Goal: Contribute content: Add original content to the website for others to see

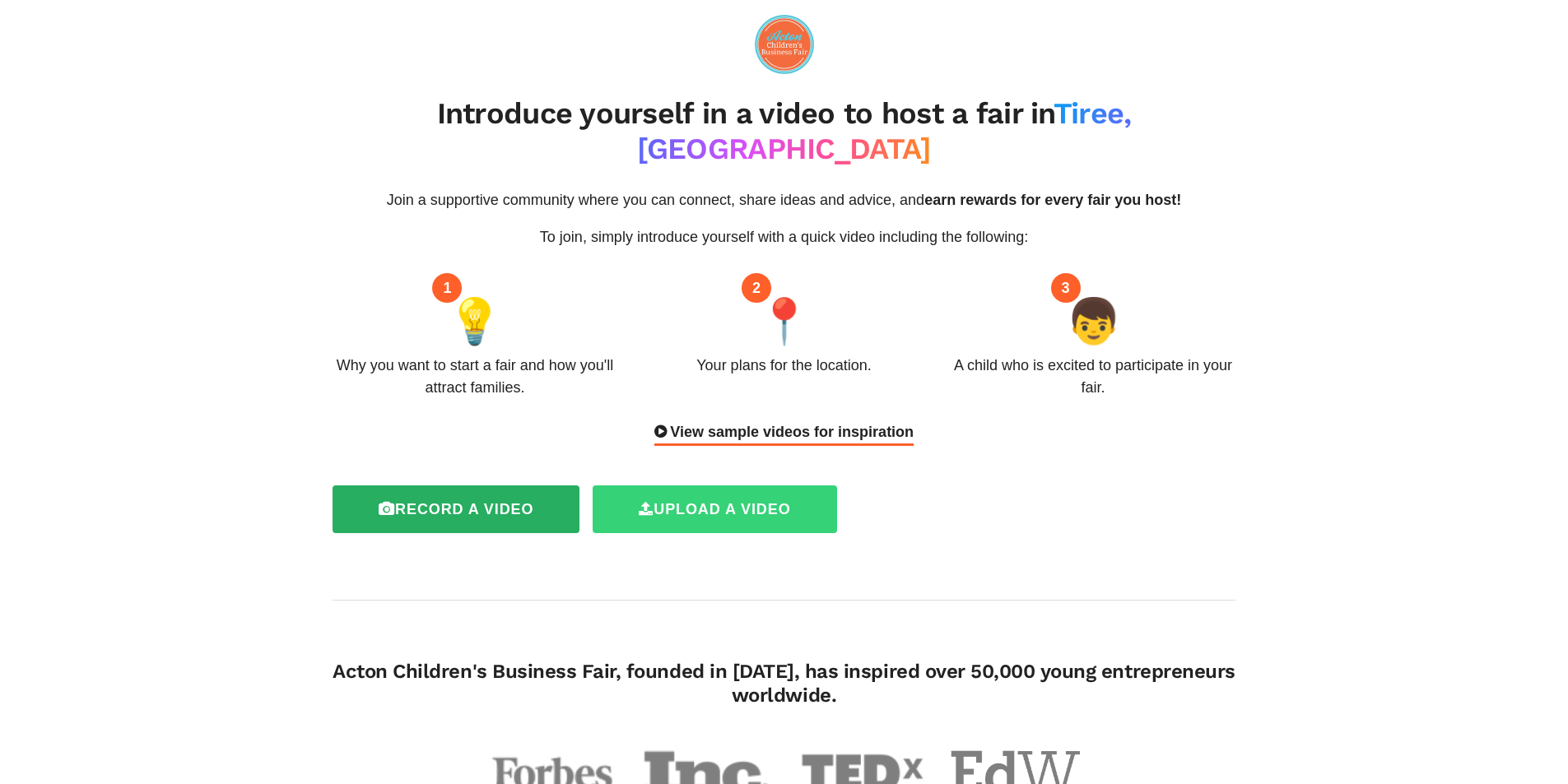
click at [695, 486] on label "Upload a video" at bounding box center [714, 509] width 243 height 47
click at [694, 486] on label "Upload a video" at bounding box center [714, 509] width 243 height 47
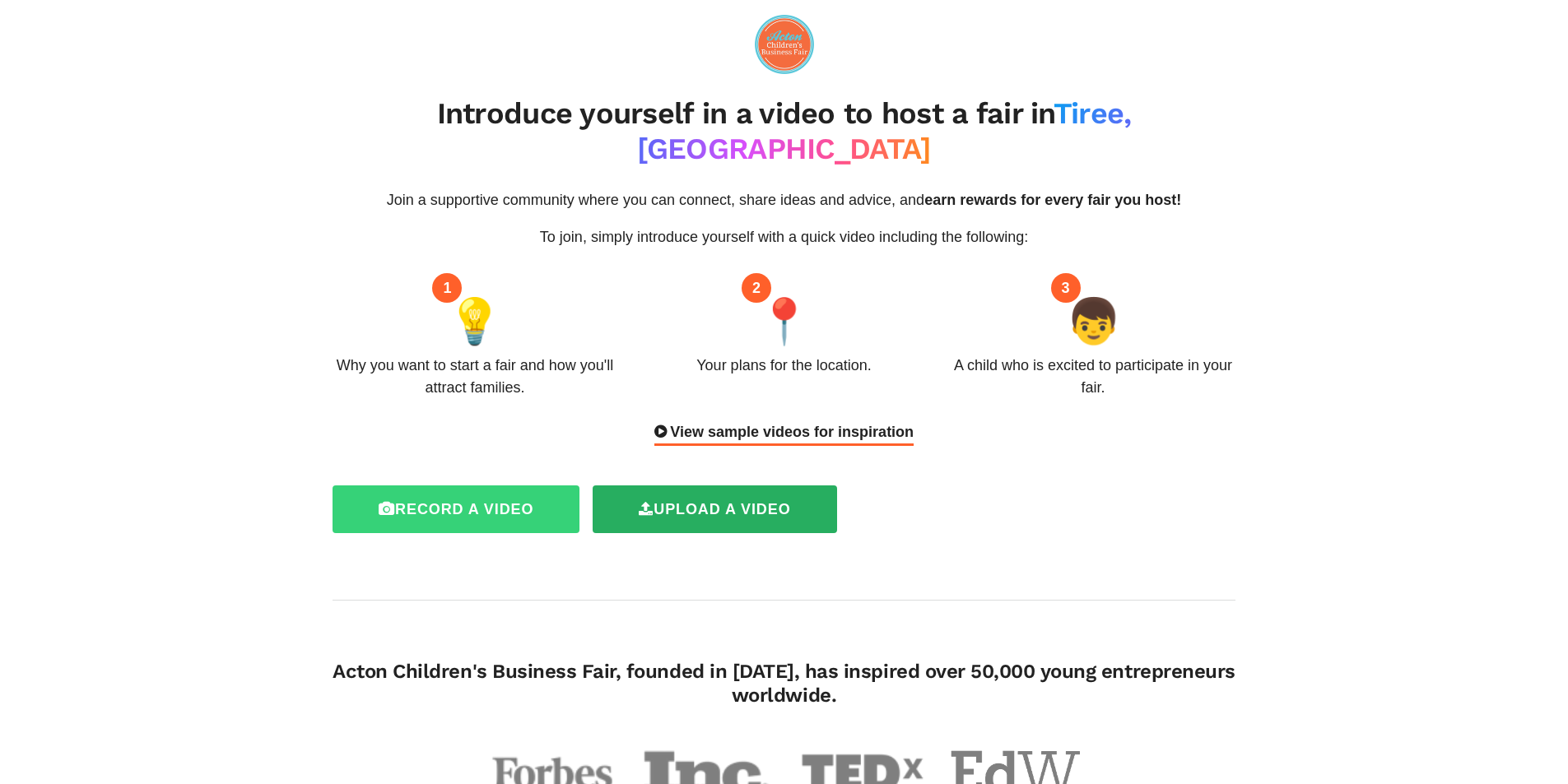
click at [477, 486] on label "Record a video" at bounding box center [455, 509] width 246 height 47
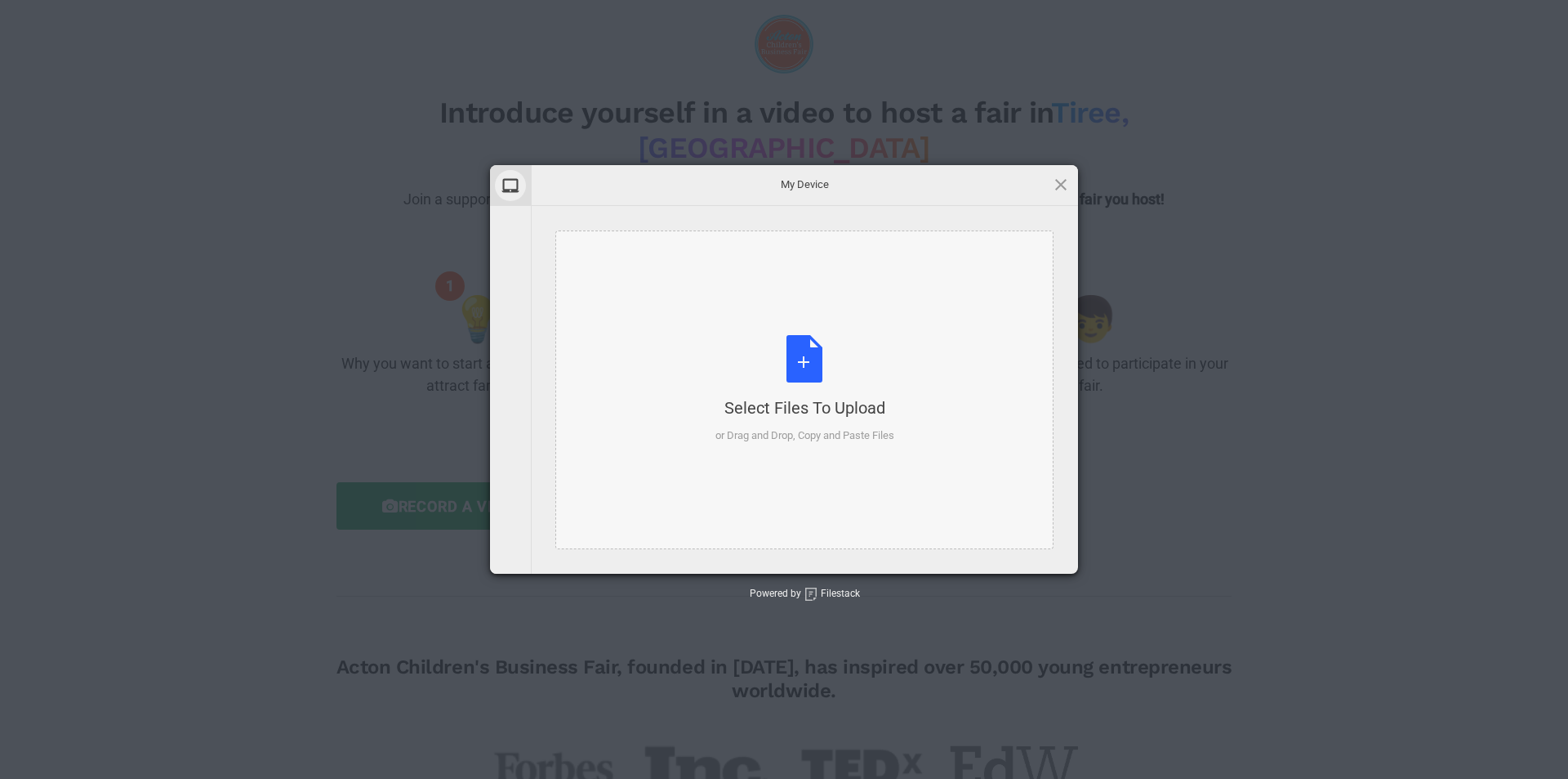
click at [844, 380] on div "Select Files to Upload or Drag and Drop, Copy and Paste Files" at bounding box center [804, 389] width 179 height 109
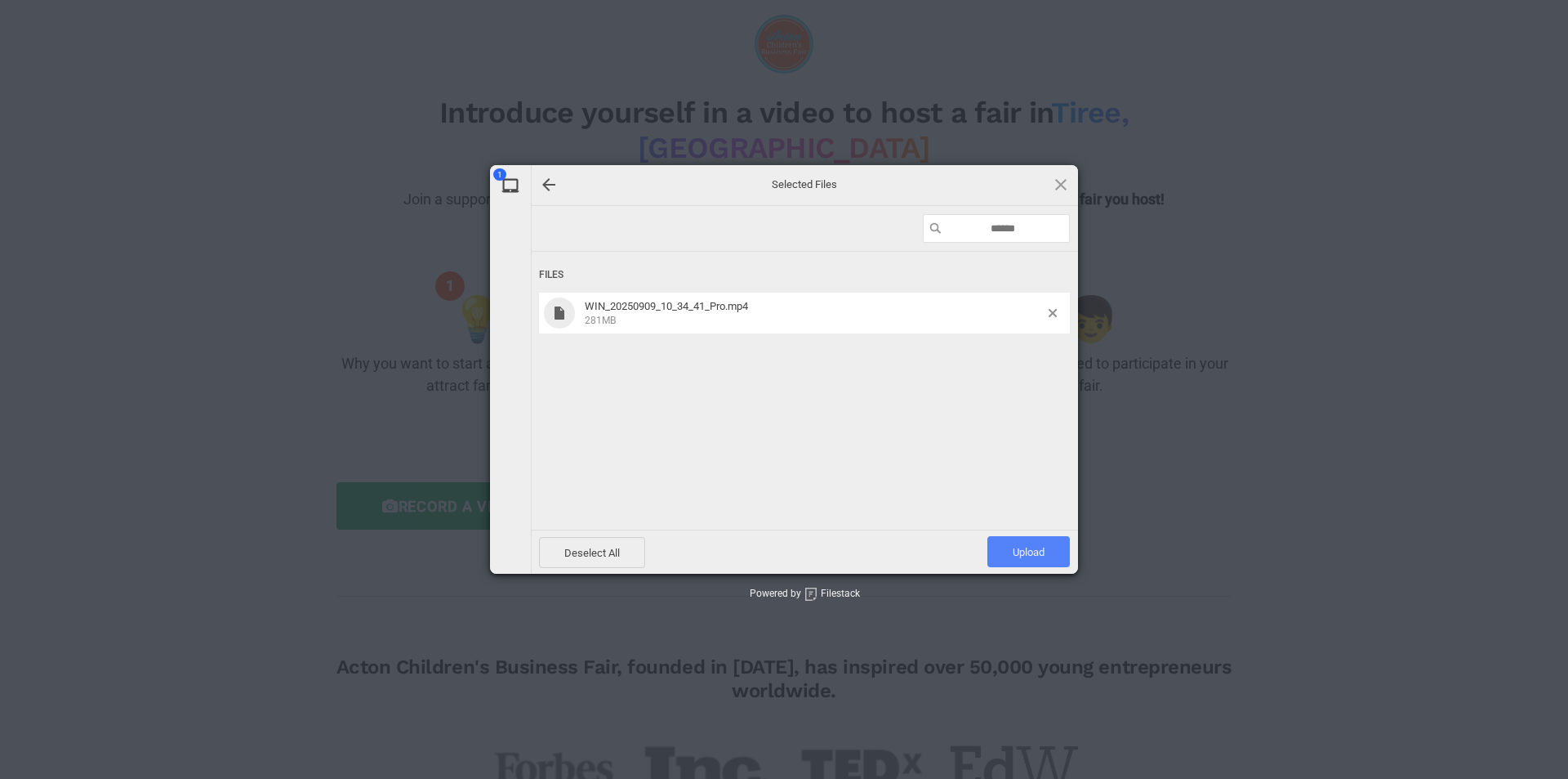
click at [1041, 547] on span "Upload 1" at bounding box center [1028, 552] width 32 height 13
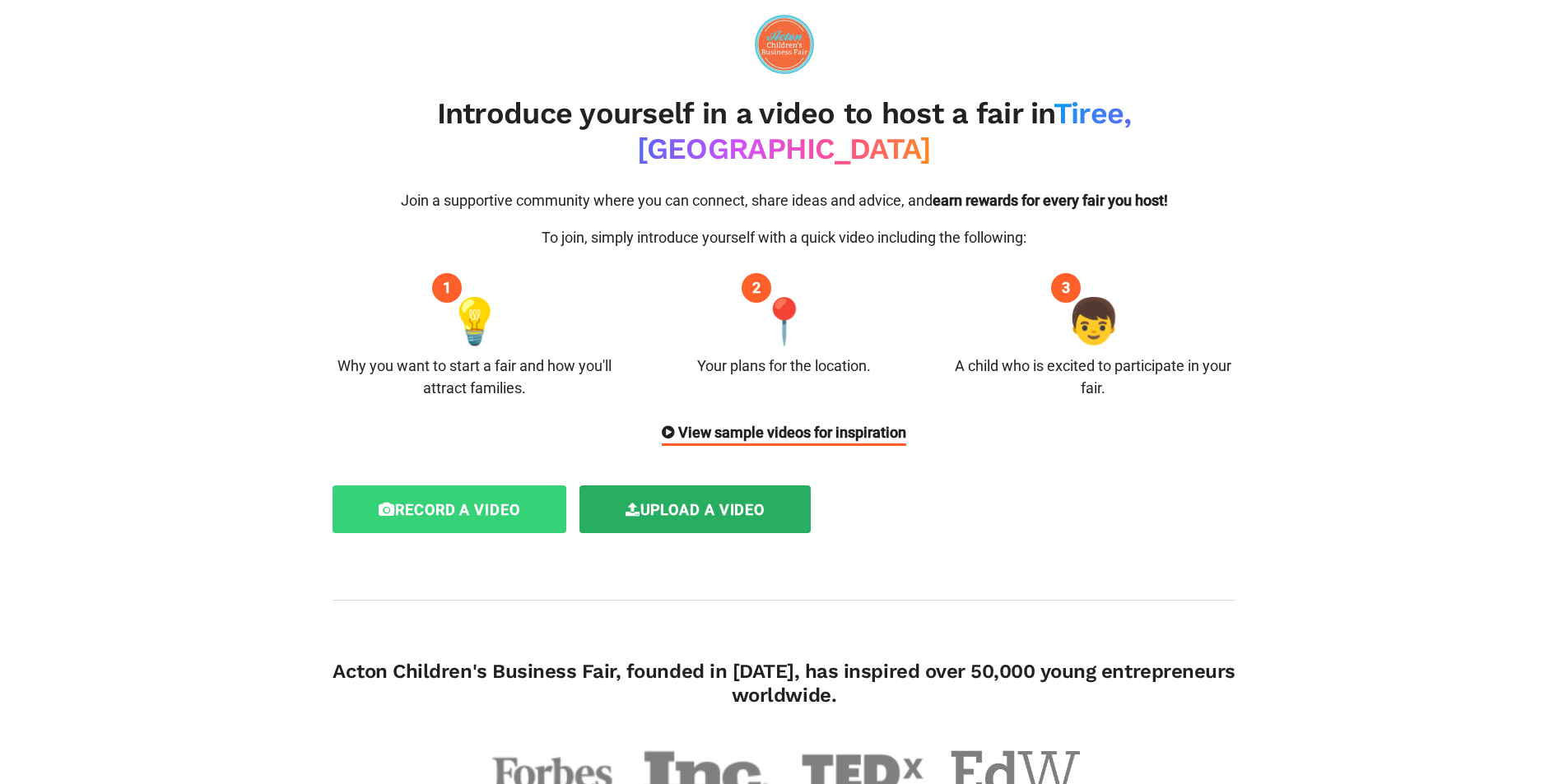
click at [437, 486] on label "Record a video" at bounding box center [448, 509] width 234 height 47
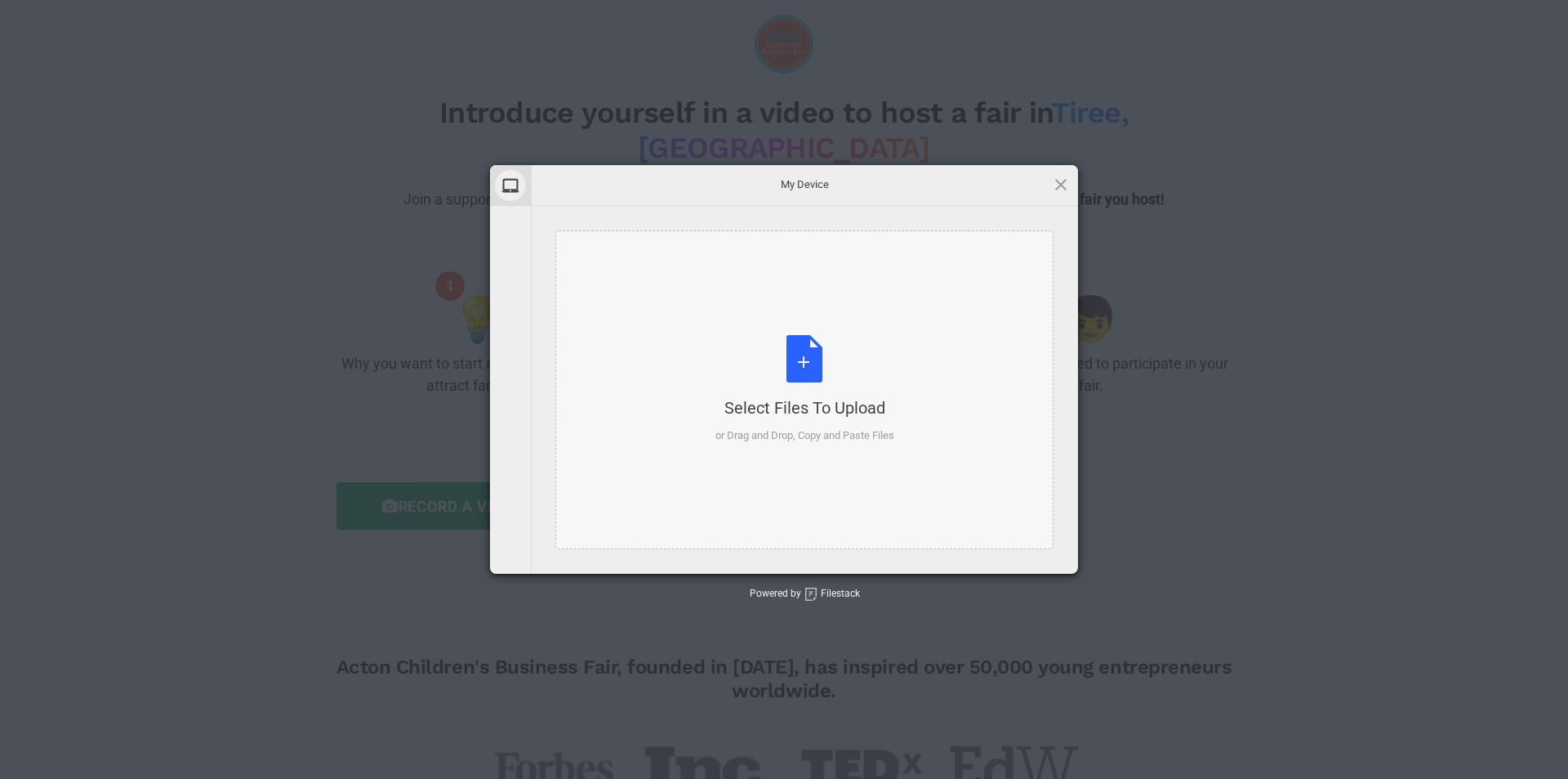
click at [823, 413] on div "Select Files to Upload" at bounding box center [804, 407] width 179 height 23
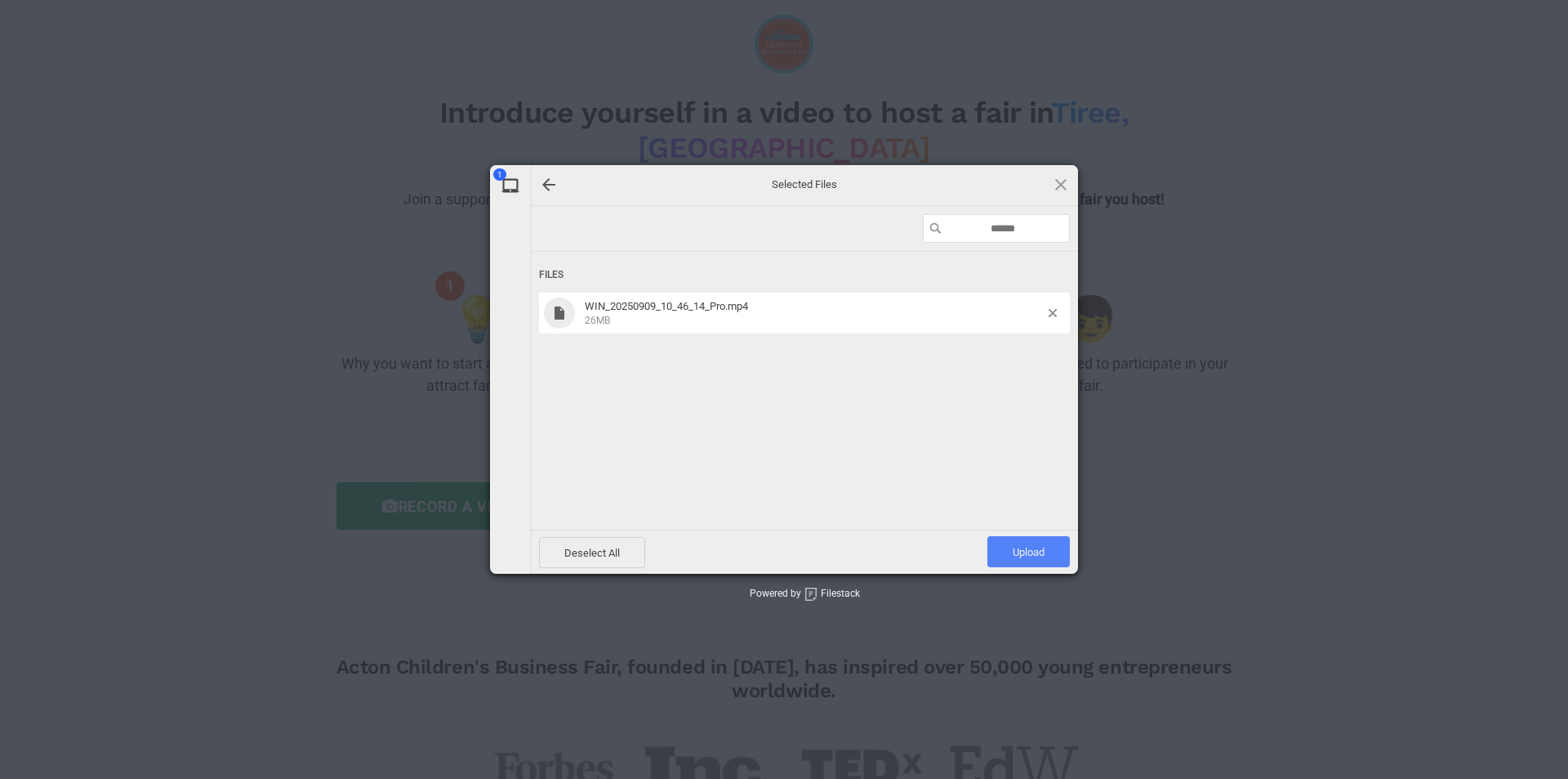
click at [1042, 546] on span "Upload 1" at bounding box center [1028, 552] width 32 height 13
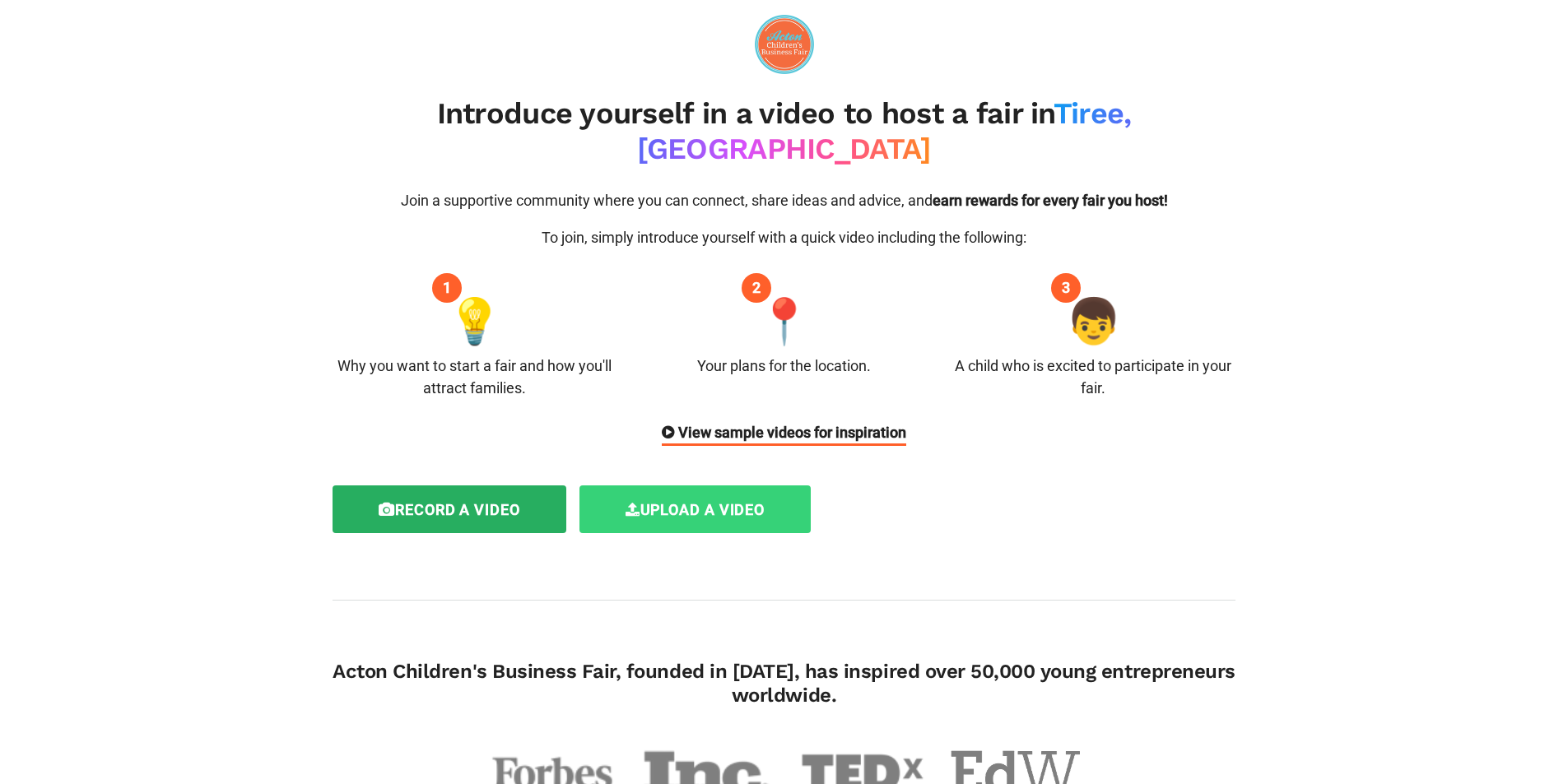
click at [646, 494] on label "Upload a video" at bounding box center [695, 509] width 232 height 47
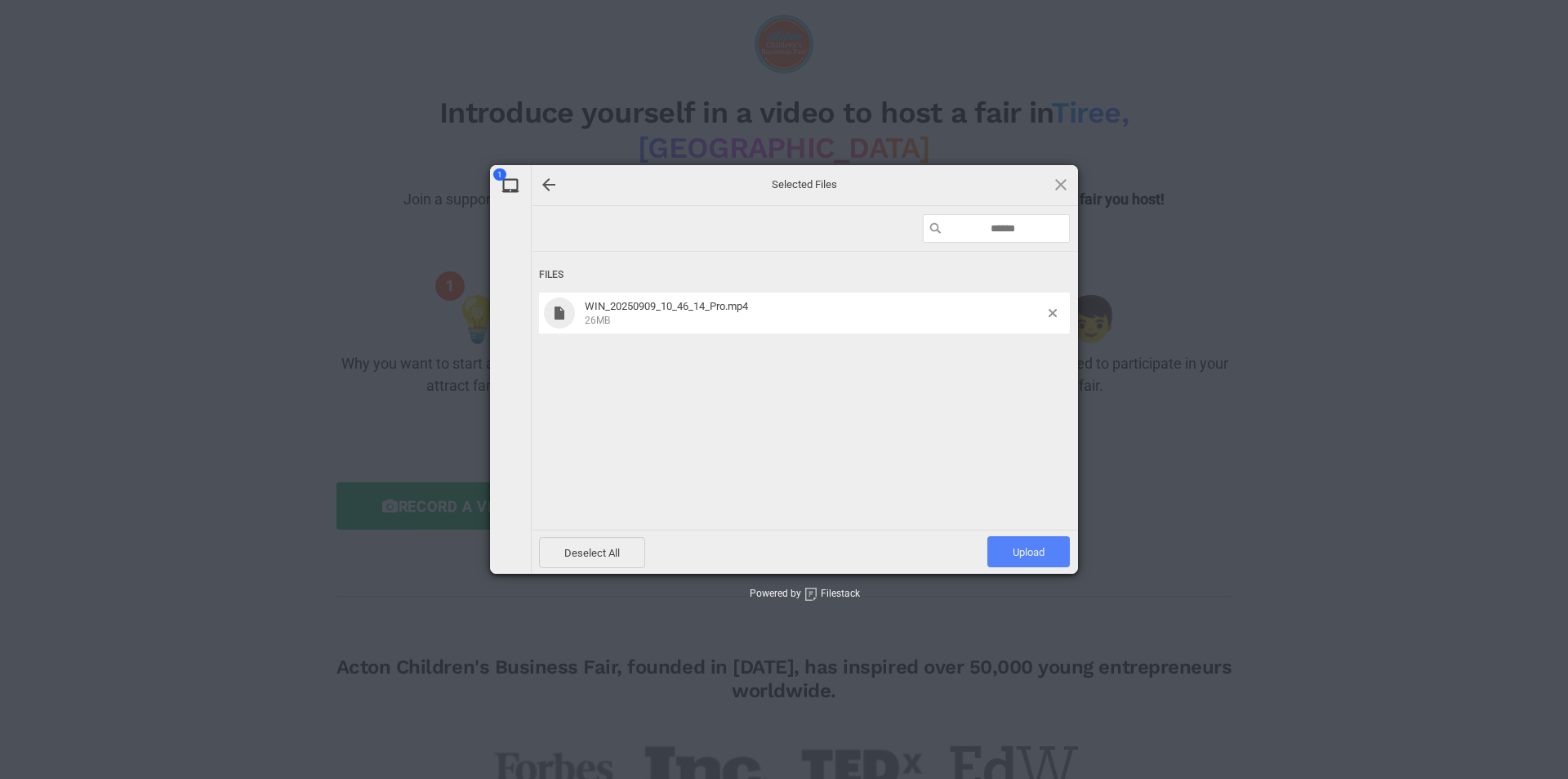
click at [1053, 547] on span "Upload 1" at bounding box center [1028, 552] width 82 height 31
click at [646, 322] on span "0B of 26MB" at bounding box center [814, 319] width 459 height 15
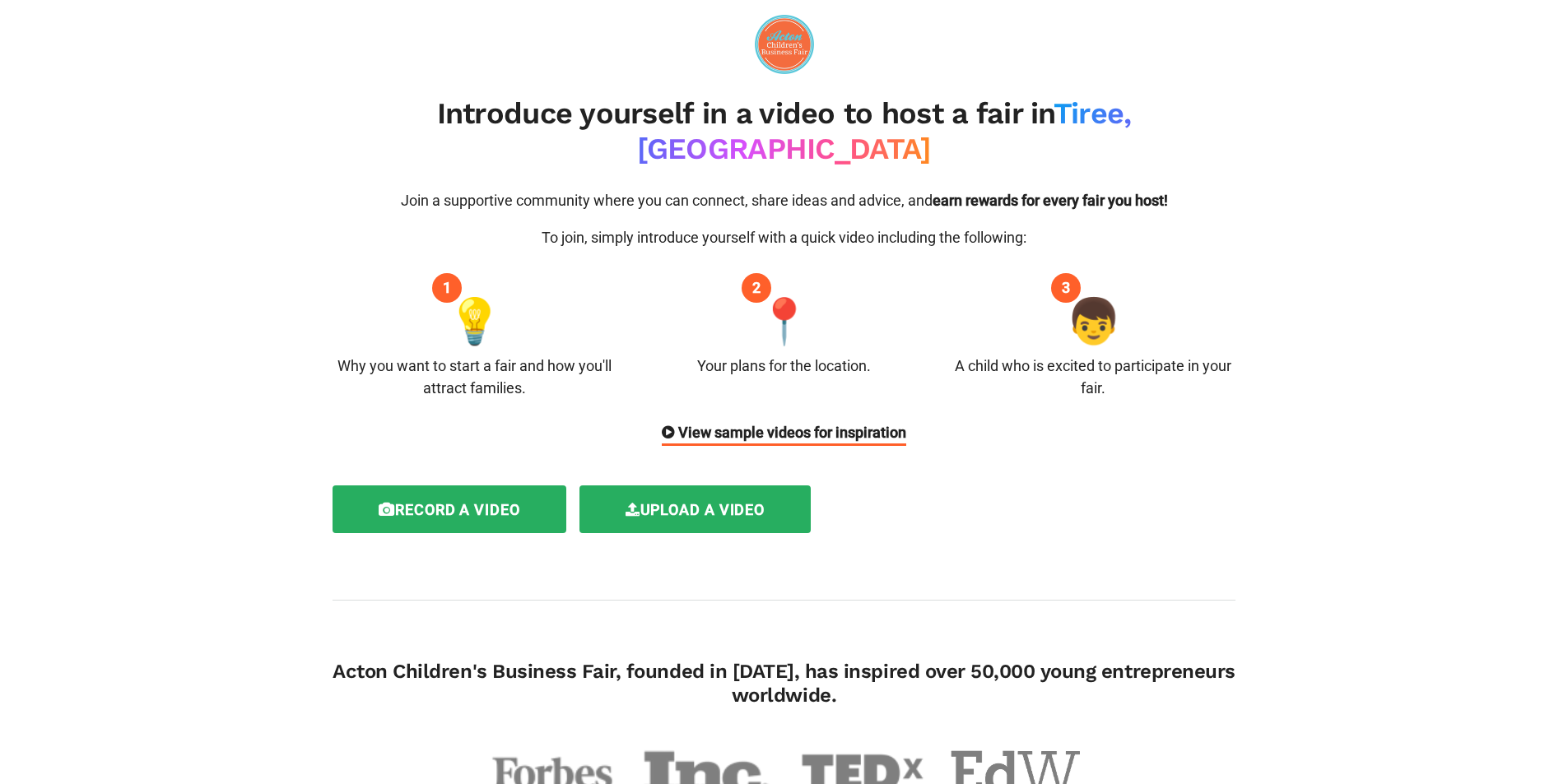
click at [337, 125] on h2 "Introduce yourself in a video to host a fair in [GEOGRAPHIC_DATA], [GEOGRAPHIC_…" at bounding box center [784, 132] width 903 height 71
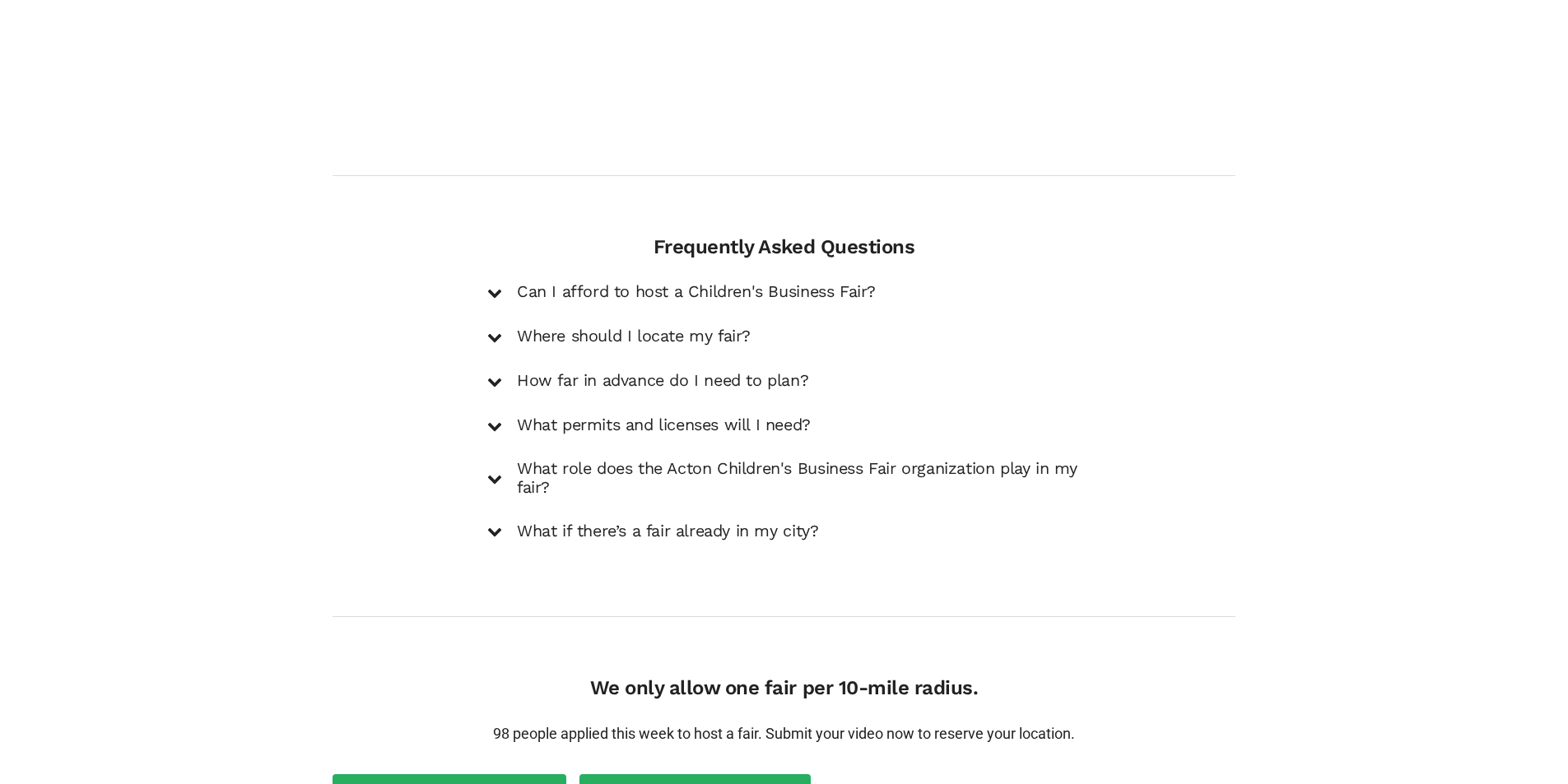
scroll to position [2340, 0]
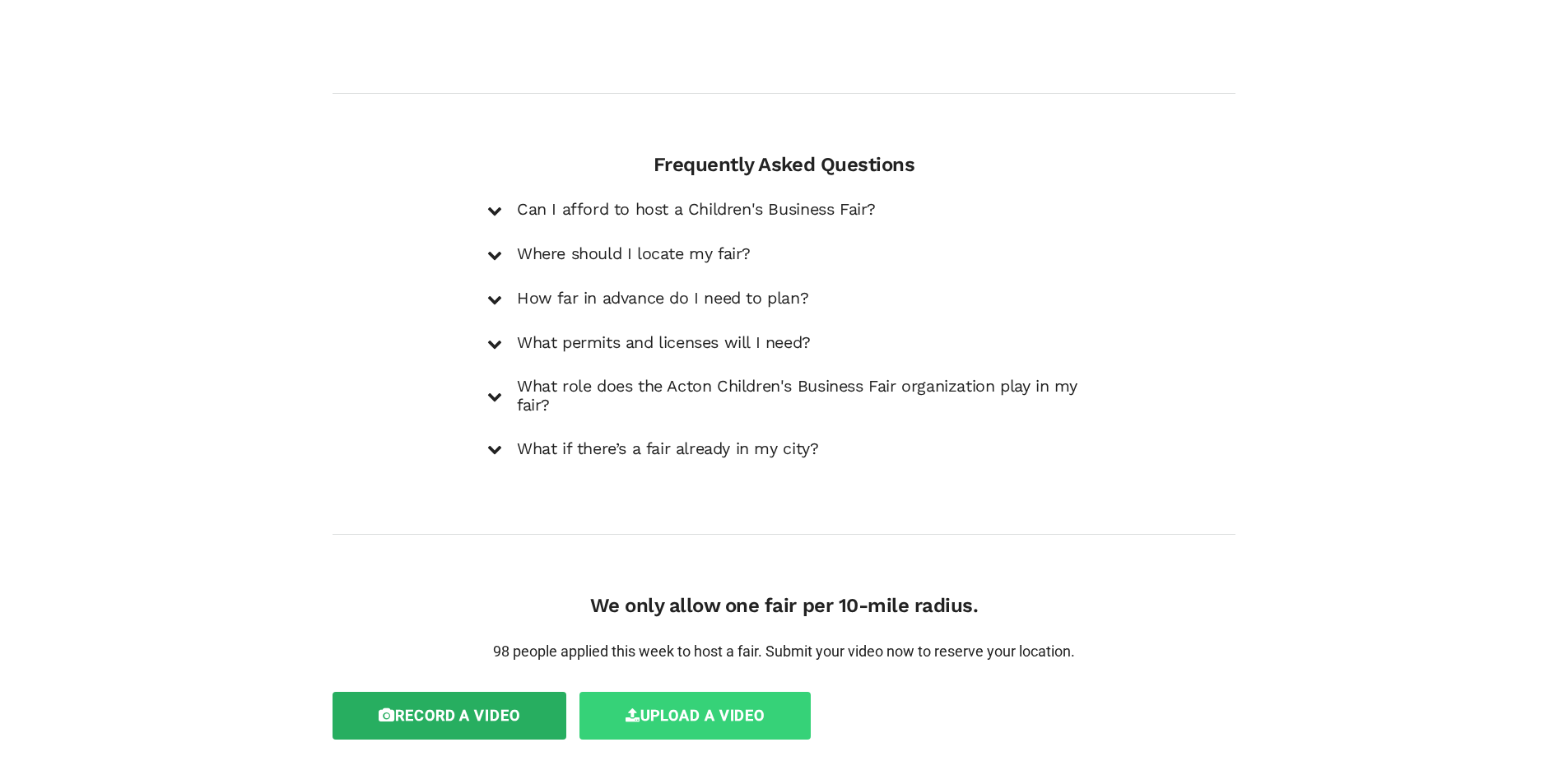
click at [716, 691] on label "Upload a video" at bounding box center [695, 715] width 232 height 47
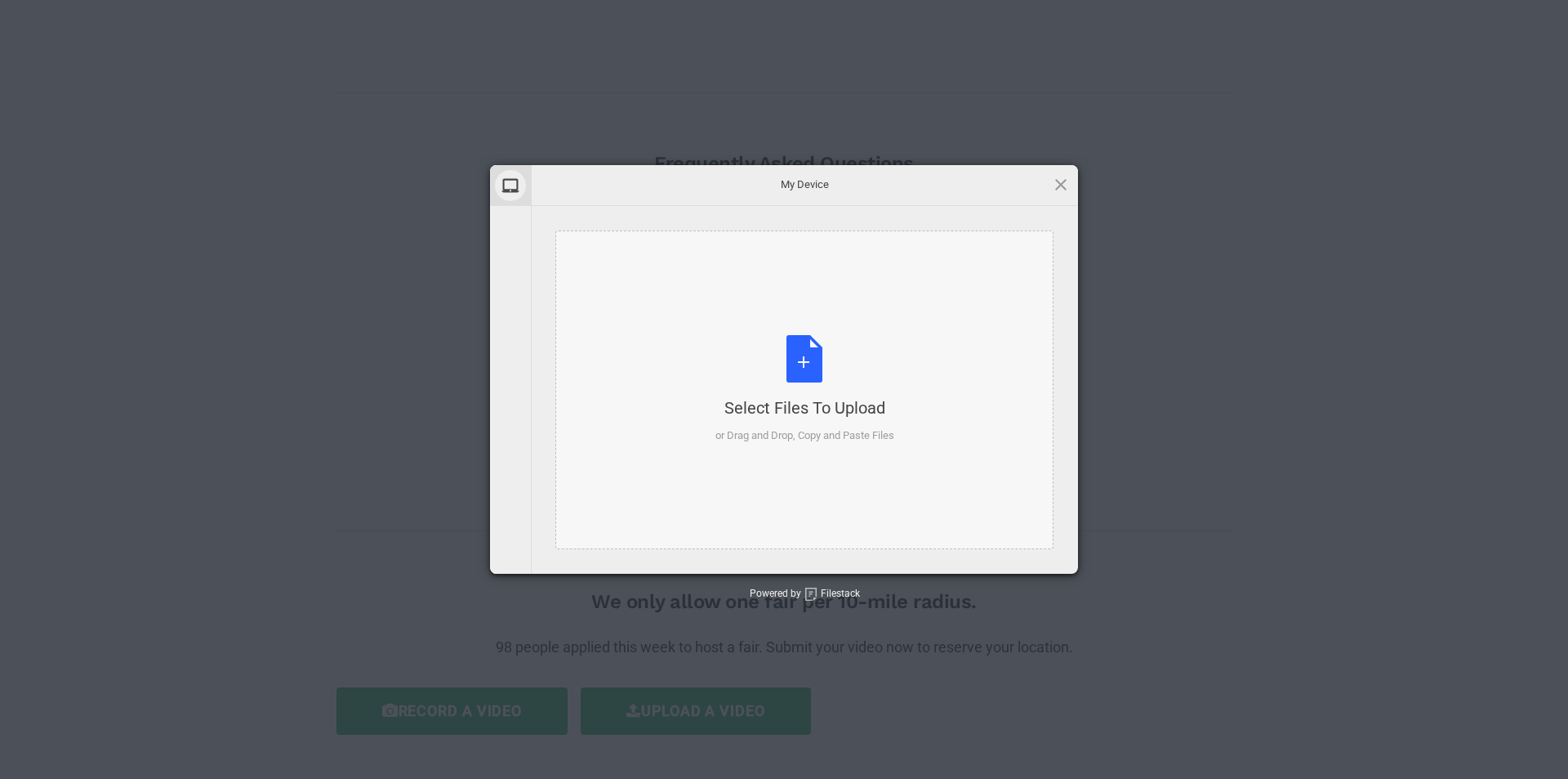
click at [796, 379] on div "Select Files to Upload or Drag and Drop, Copy and Paste Files" at bounding box center [804, 389] width 179 height 109
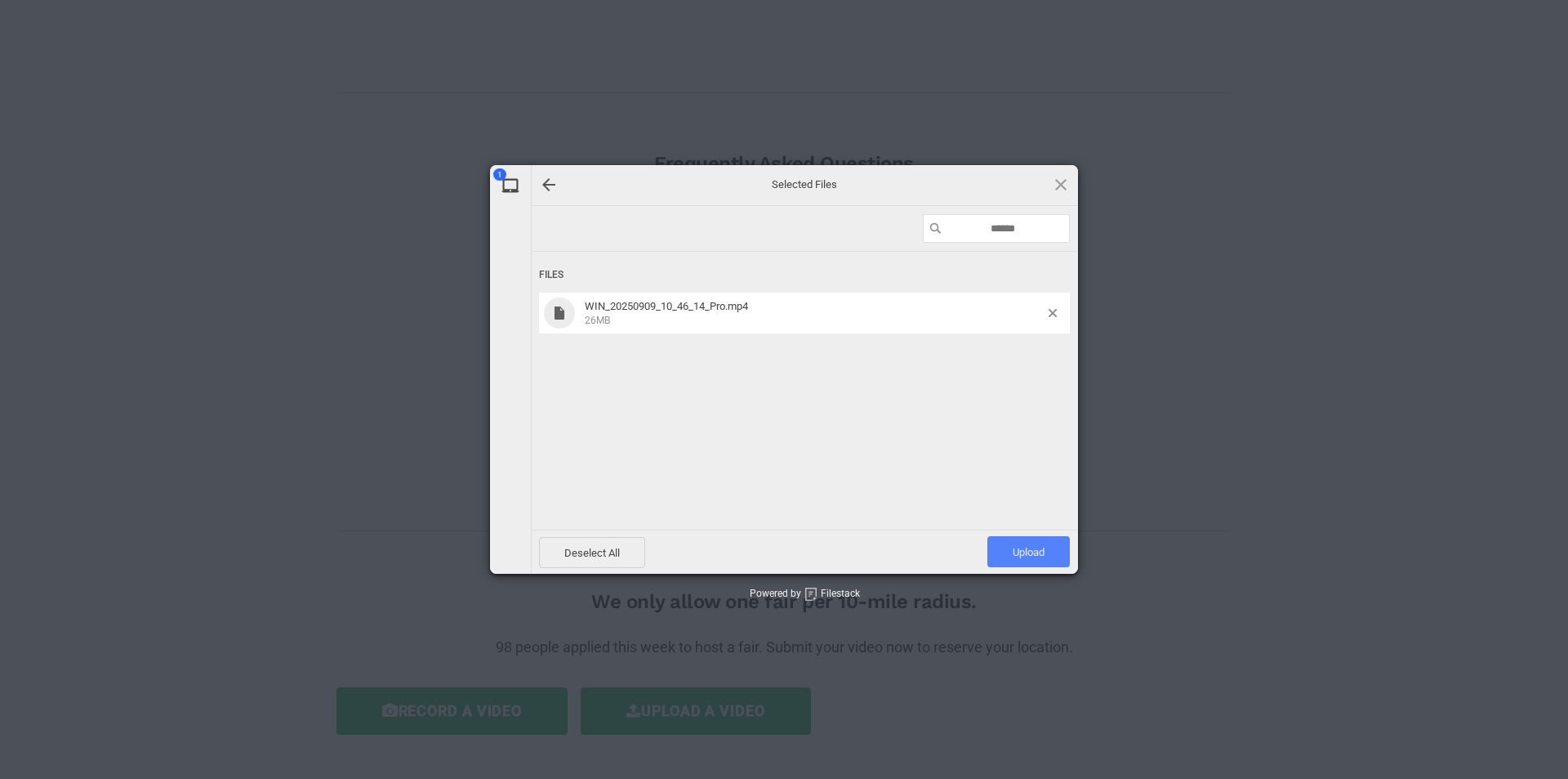
click at [1007, 544] on span "Upload 1" at bounding box center [1028, 552] width 82 height 31
click at [1056, 176] on span at bounding box center [1060, 185] width 18 height 18
